Goal: Information Seeking & Learning: Find specific fact

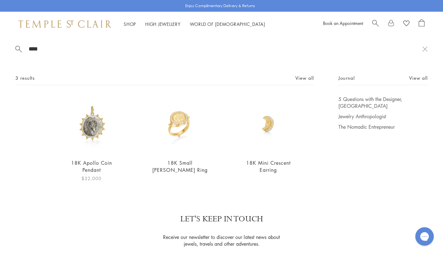
click at [102, 138] on img at bounding box center [92, 125] width 58 height 58
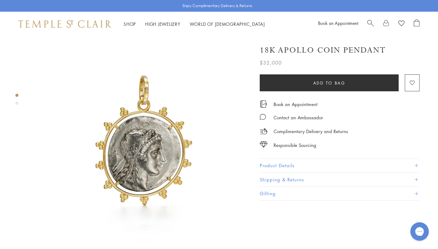
click at [369, 21] on span "Search" at bounding box center [371, 22] width 6 height 6
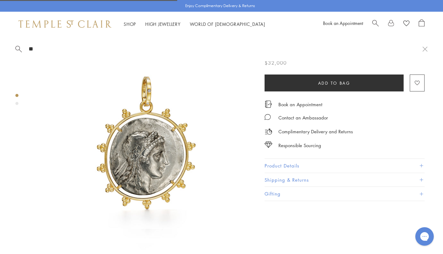
type input "*"
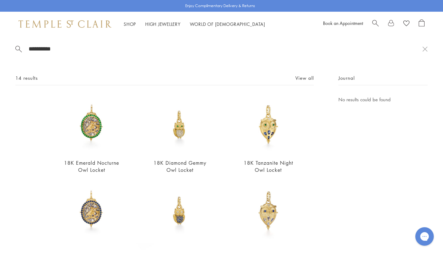
type input "**********"
click at [83, 214] on img at bounding box center [92, 211] width 58 height 58
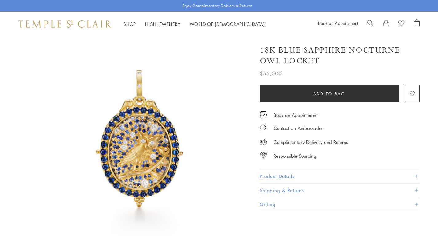
click at [310, 178] on button "Product Details" at bounding box center [340, 177] width 160 height 14
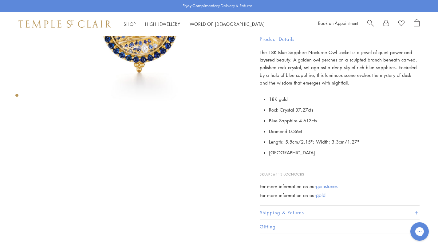
scroll to position [135, 0]
drag, startPoint x: 307, startPoint y: 174, endPoint x: 268, endPoint y: 169, distance: 39.6
click at [268, 169] on p "SKU: P56413-LOCNOCBS" at bounding box center [340, 171] width 160 height 12
click at [323, 178] on div "The 18K Blue Sapphire Nocturne Owl Locket is a jewel of quiet power and layered…" at bounding box center [340, 123] width 160 height 151
drag, startPoint x: 306, startPoint y: 170, endPoint x: 269, endPoint y: 173, distance: 37.3
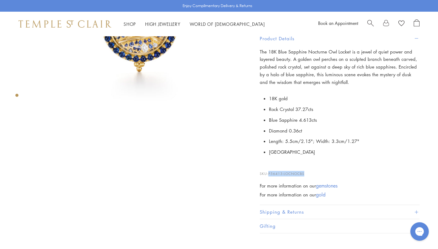
click at [269, 173] on p "SKU: P56413-LOCNOCBS" at bounding box center [340, 171] width 160 height 12
copy span "P56413-LOCNOCBS"
click at [38, 119] on div at bounding box center [141, 11] width 220 height 220
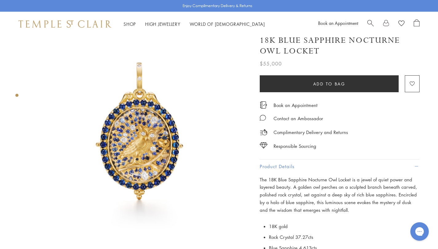
scroll to position [0, 0]
